Goal: Information Seeking & Learning: Learn about a topic

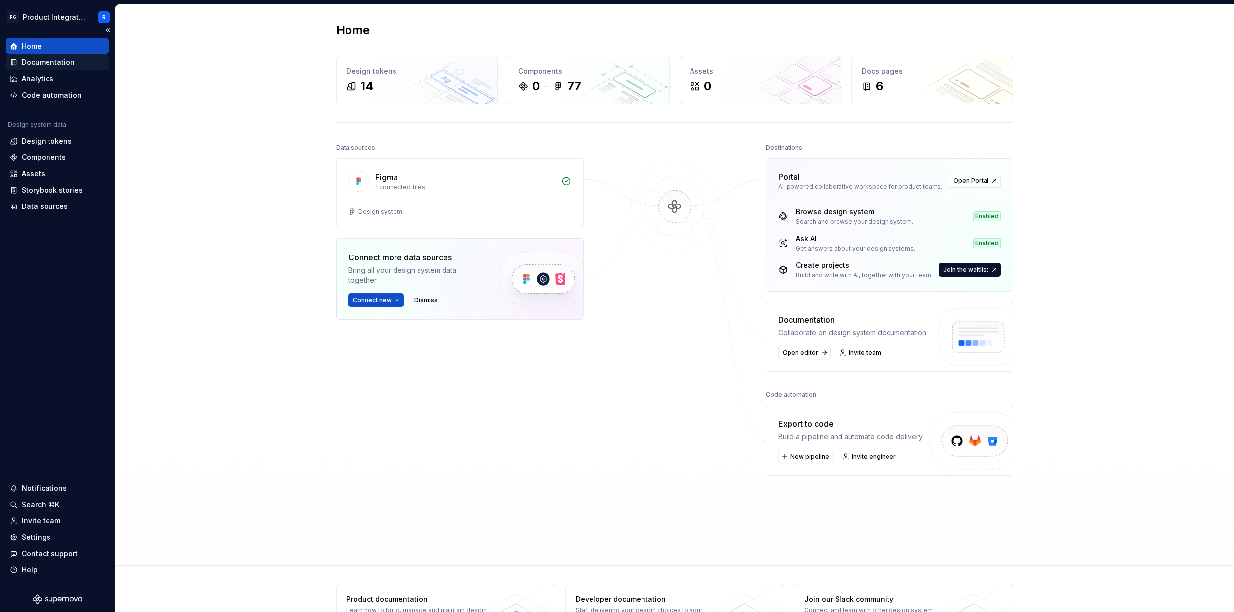
click at [49, 63] on div "Documentation" at bounding box center [48, 62] width 53 height 10
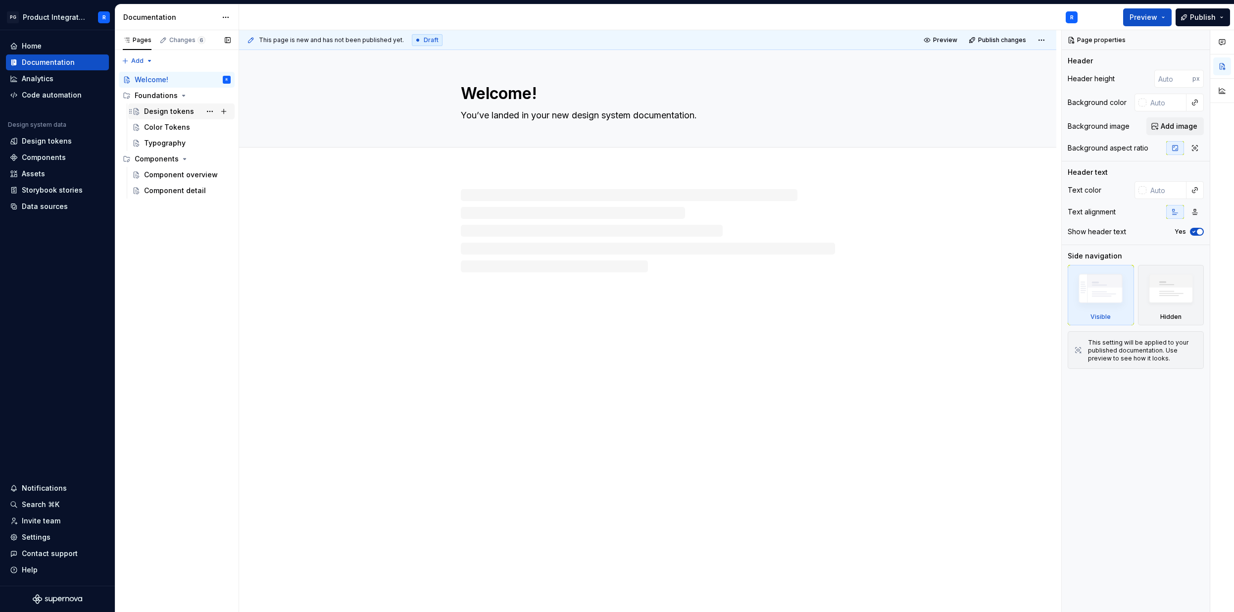
click at [162, 114] on div "Design tokens" at bounding box center [169, 111] width 50 height 10
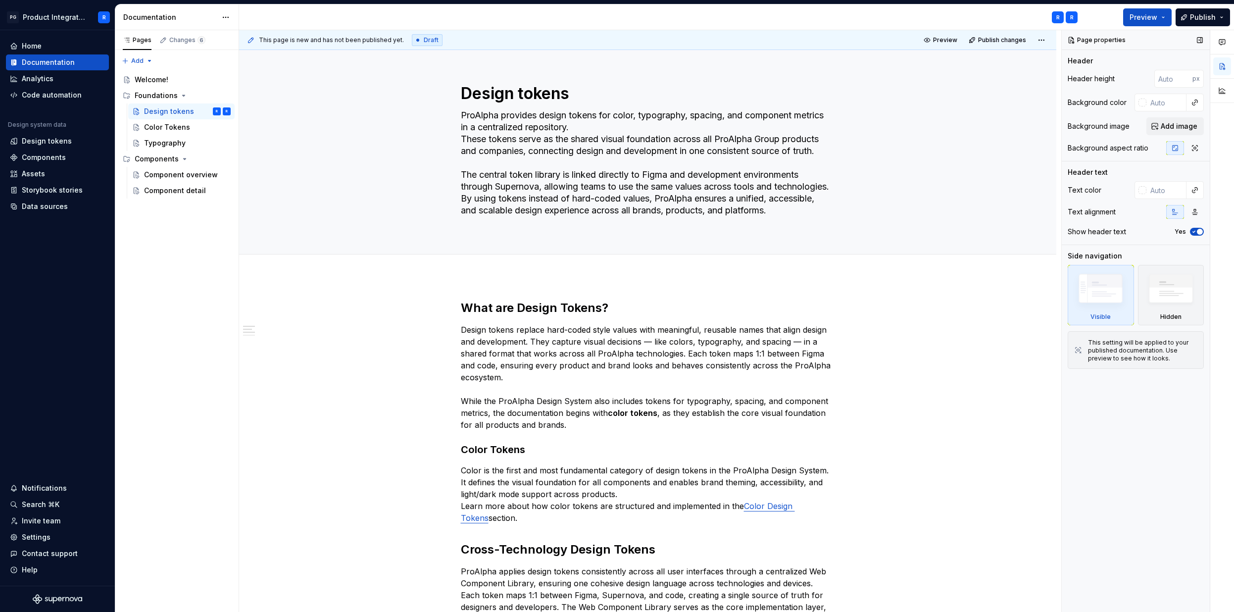
click at [1116, 469] on div "Page properties Header Header height px Background color Background image Add i…" at bounding box center [1136, 321] width 148 height 582
click at [1175, 307] on img at bounding box center [1170, 291] width 57 height 44
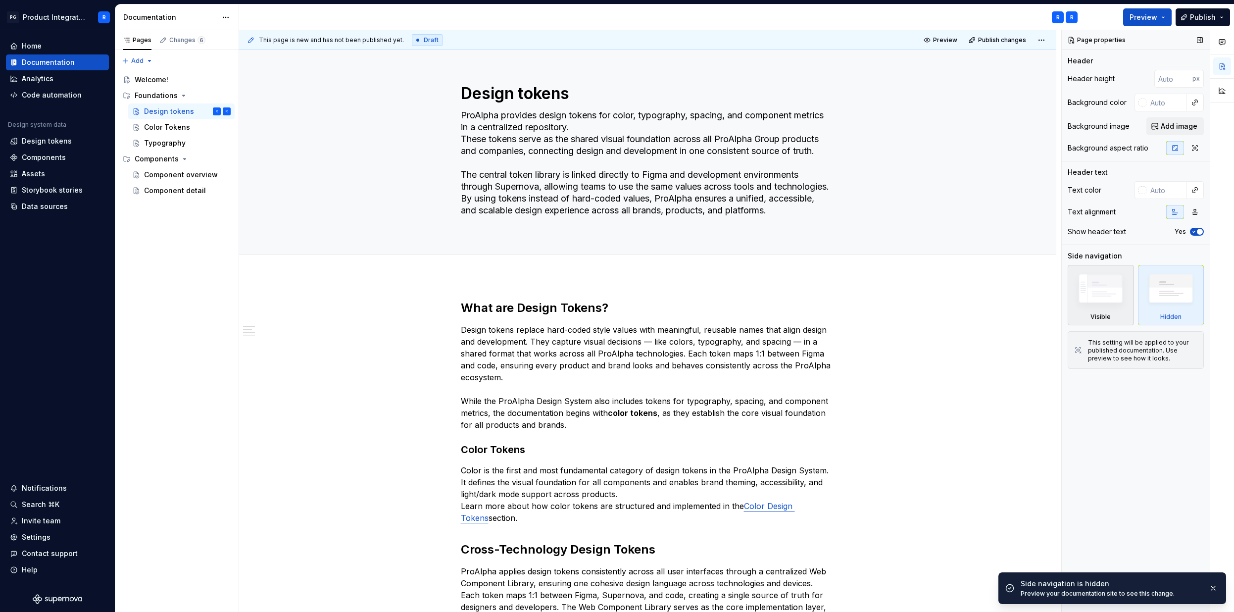
click at [1128, 313] on div "Visible" at bounding box center [1101, 295] width 66 height 60
click at [37, 83] on div "Analytics" at bounding box center [38, 79] width 32 height 10
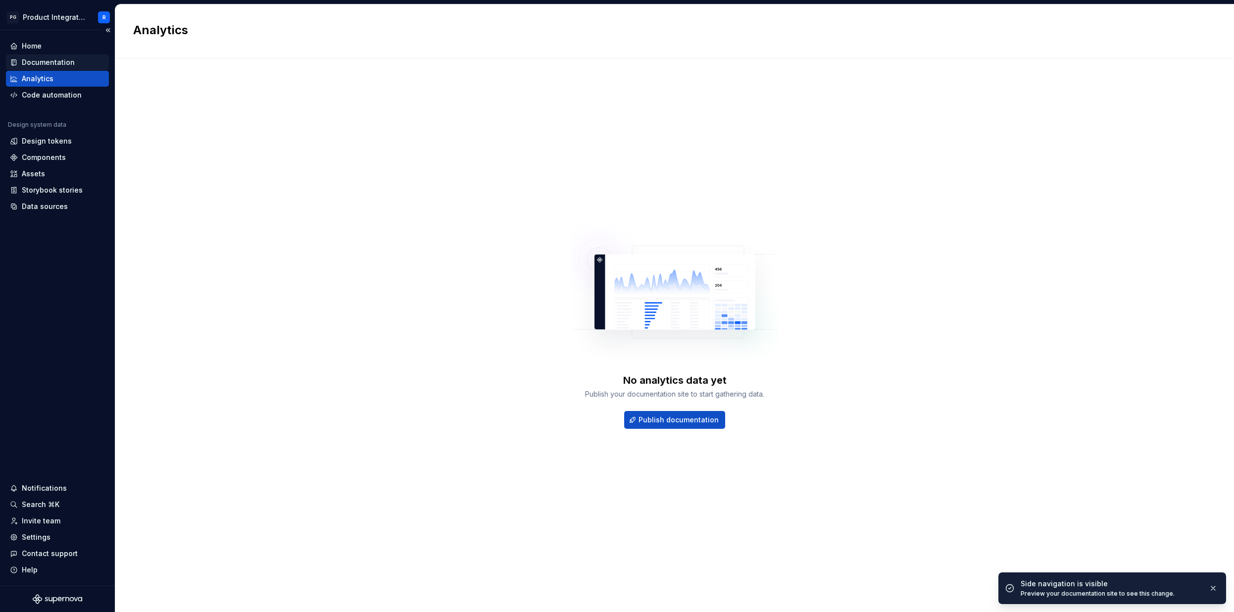
click at [52, 67] on div "Documentation" at bounding box center [57, 62] width 103 height 16
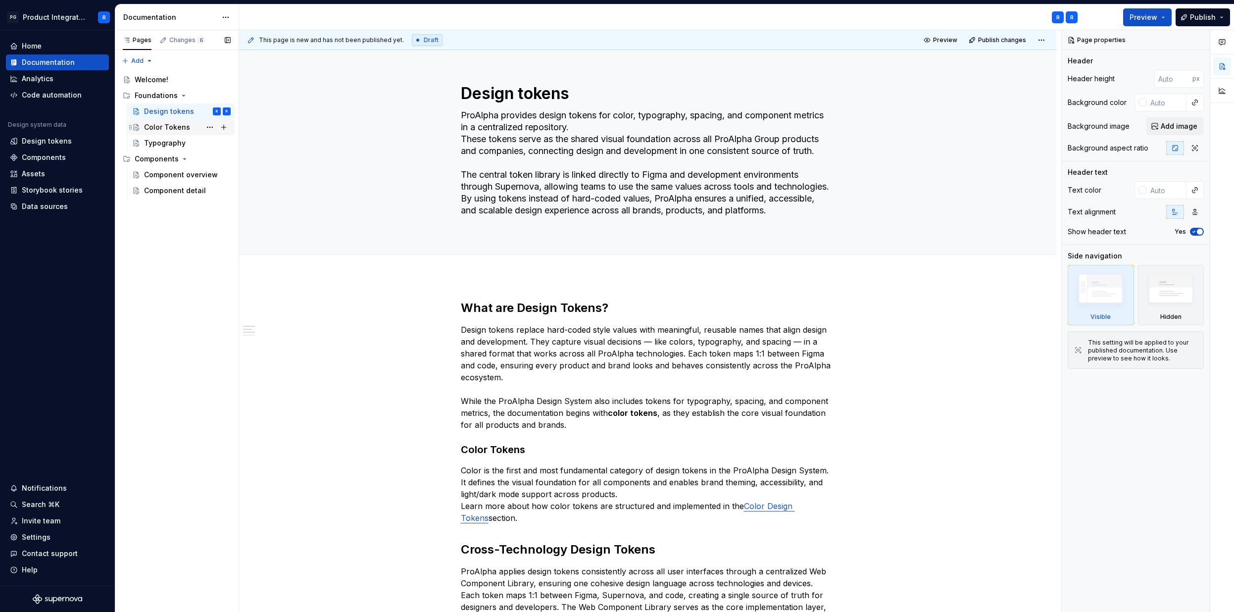
click at [158, 129] on div "Color Tokens" at bounding box center [167, 127] width 46 height 10
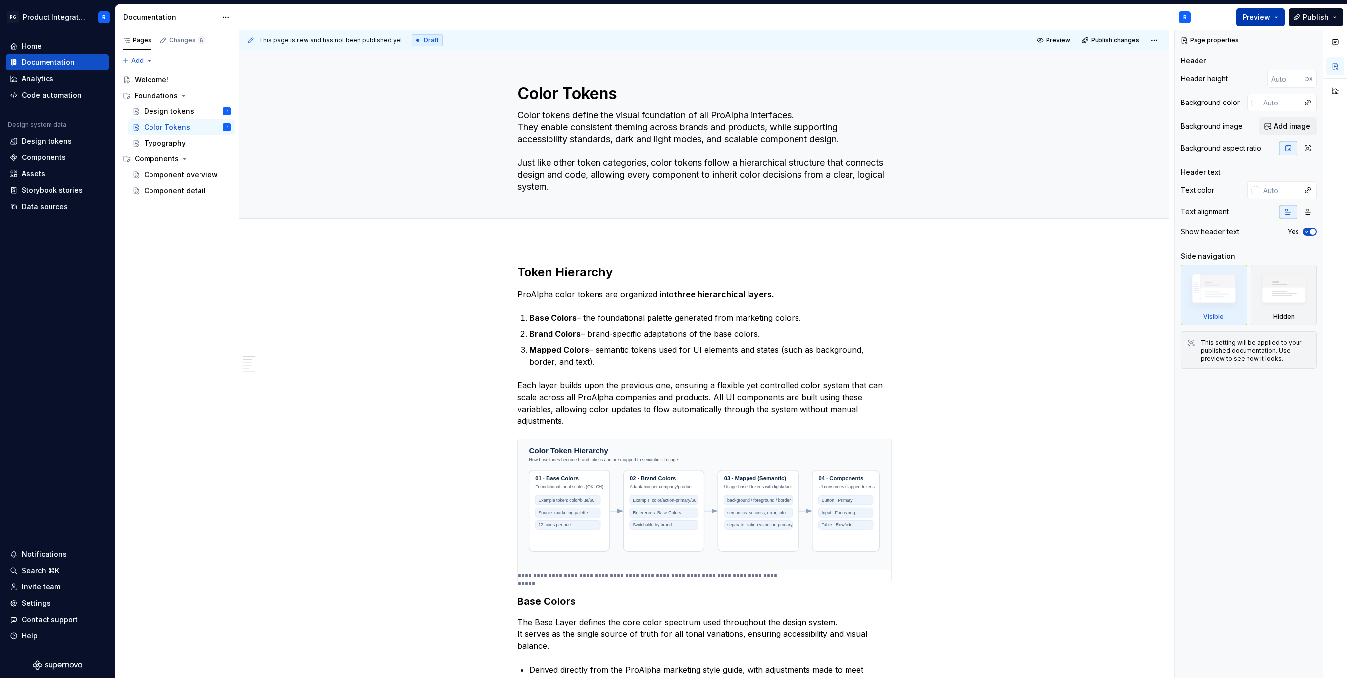
click at [1234, 17] on span "Preview" at bounding box center [1256, 17] width 28 height 10
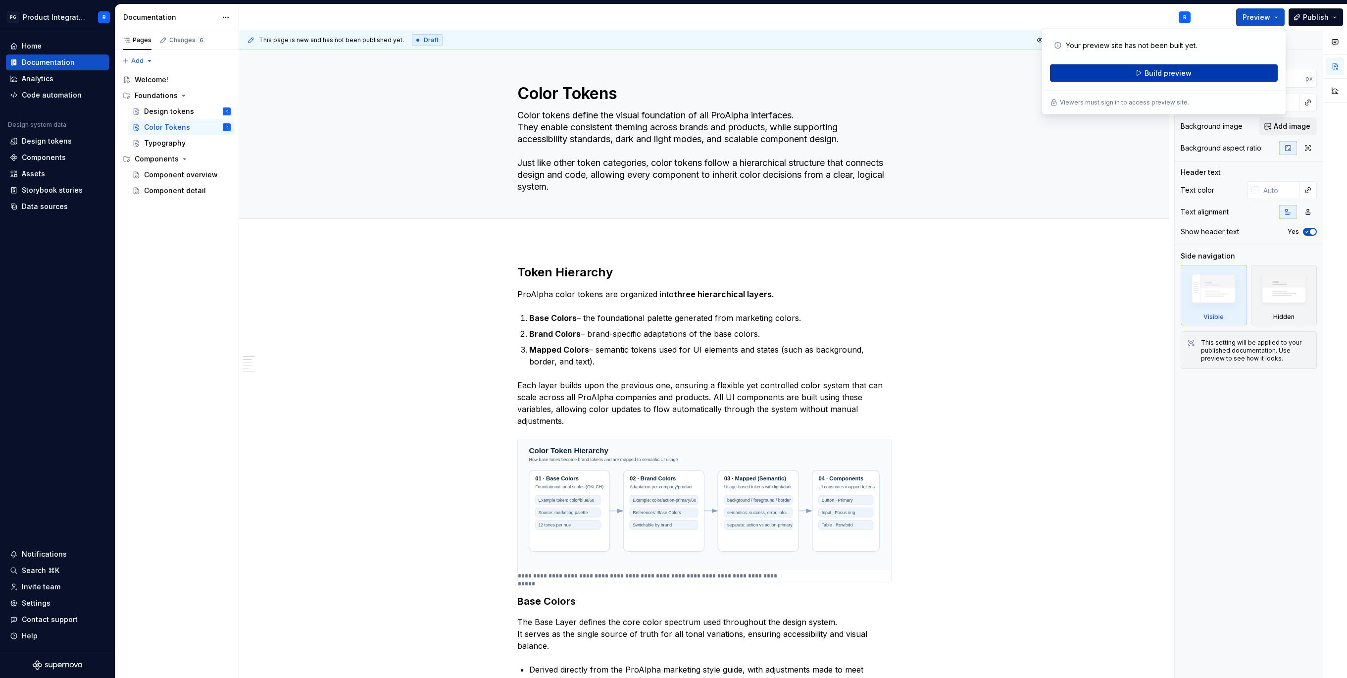
click at [1181, 77] on span "Build preview" at bounding box center [1167, 73] width 47 height 10
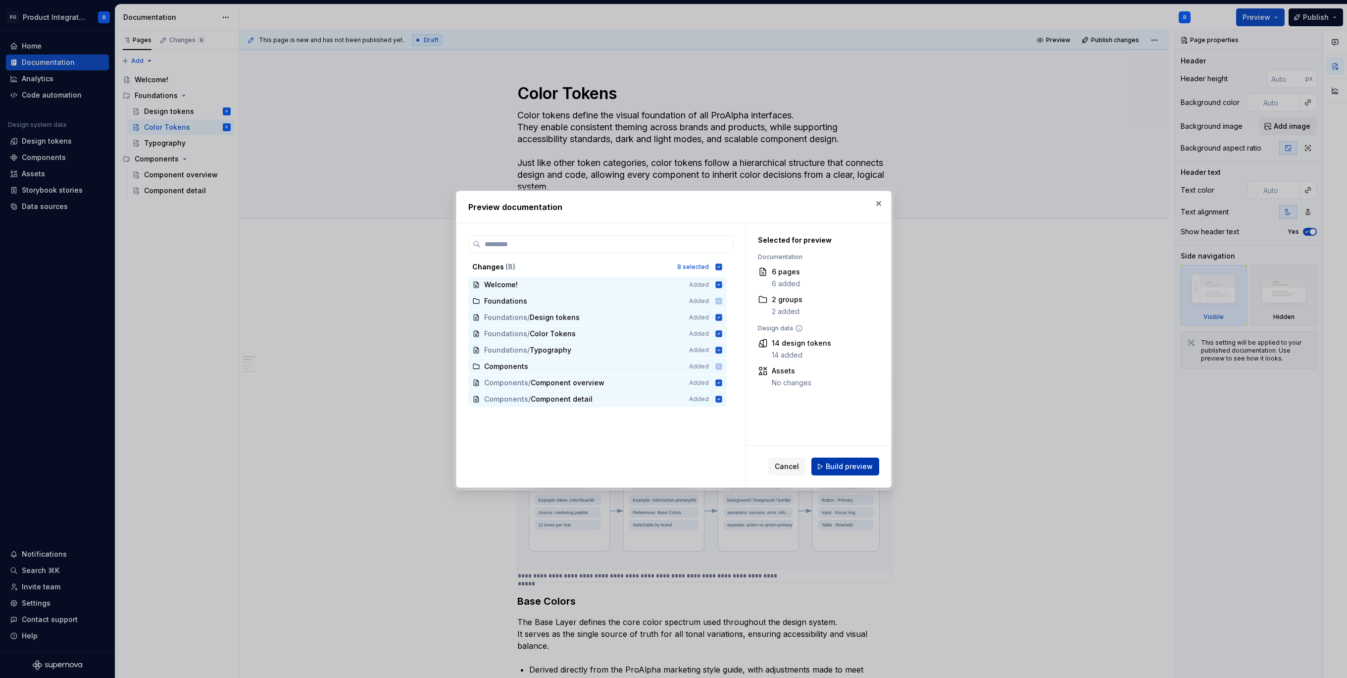
click at [857, 470] on span "Build preview" at bounding box center [849, 466] width 47 height 10
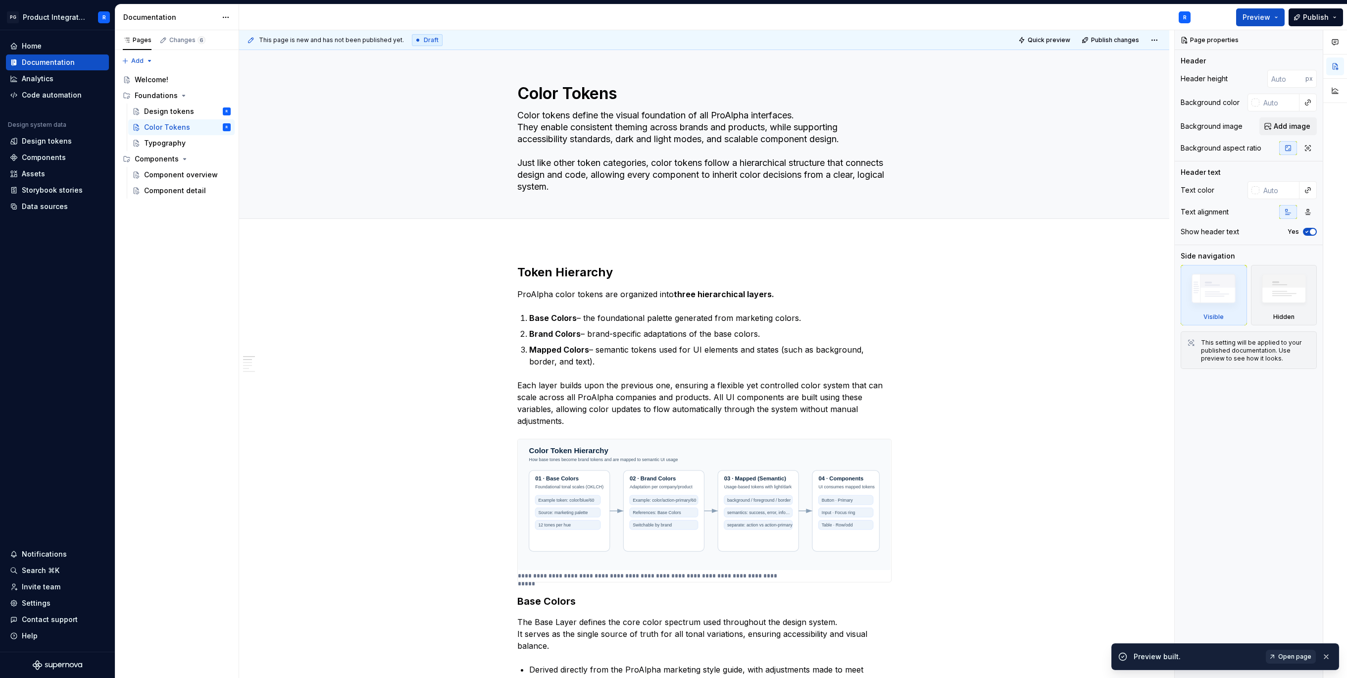
click at [1234, 611] on span "Open page" at bounding box center [1294, 656] width 33 height 8
type textarea "*"
